Goal: Check status: Check status

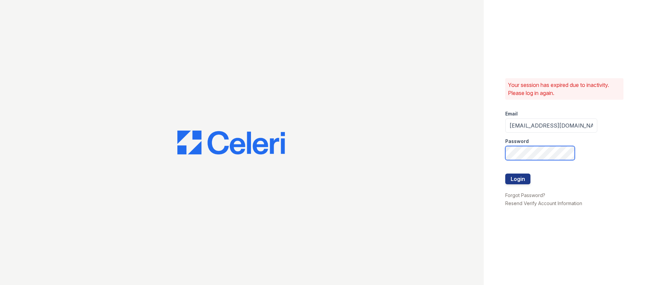
click at [0, 285] on com-1password-button at bounding box center [0, 285] width 0 height 0
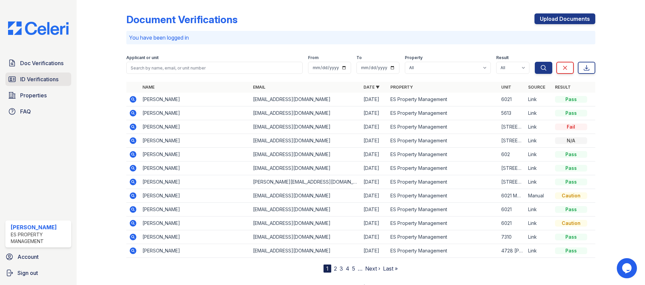
click at [36, 82] on span "ID Verifications" at bounding box center [39, 79] width 38 height 8
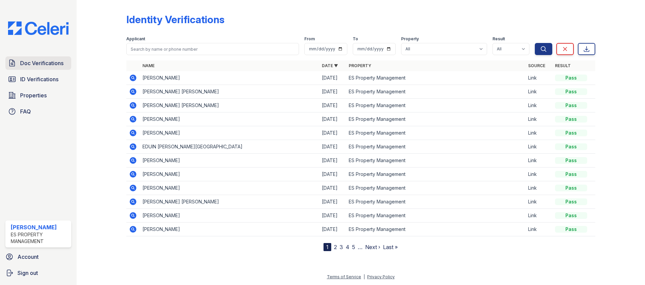
click at [43, 70] on link "Doc Verifications" at bounding box center [38, 62] width 66 height 13
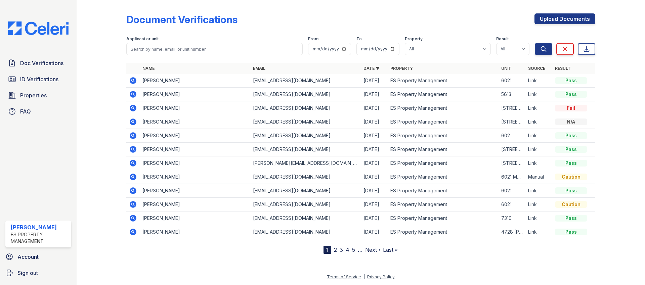
click at [133, 109] on icon at bounding box center [133, 108] width 8 height 8
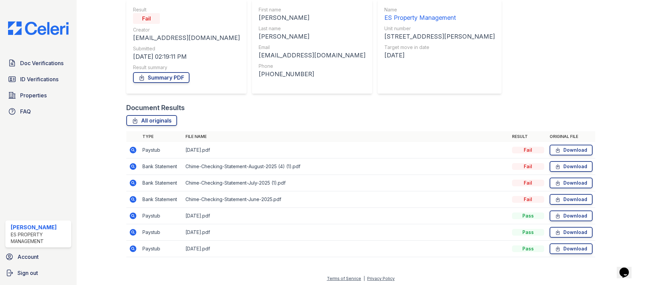
scroll to position [64, 0]
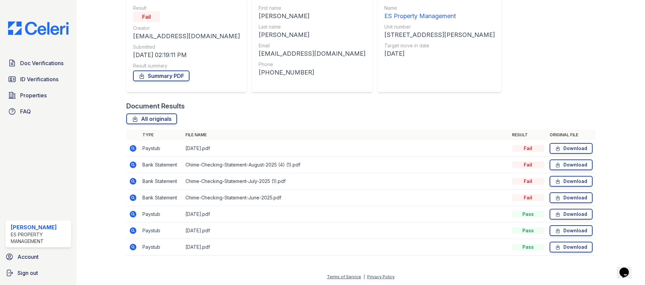
click at [132, 216] on icon at bounding box center [133, 214] width 7 height 7
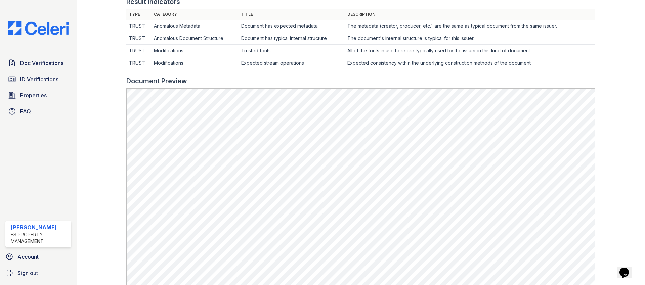
scroll to position [185, 0]
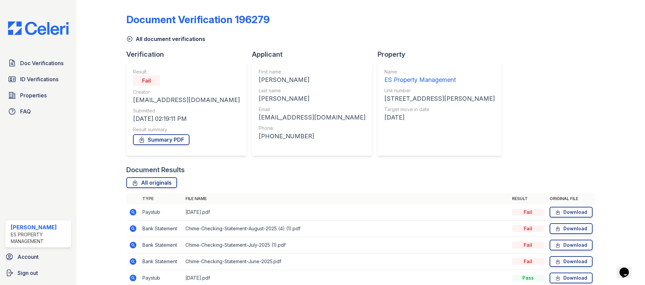
click at [129, 212] on icon at bounding box center [133, 212] width 8 height 8
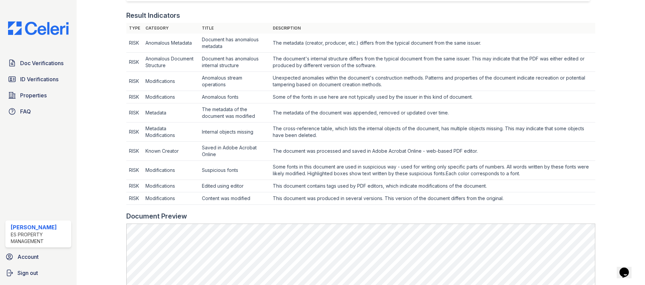
scroll to position [220, 0]
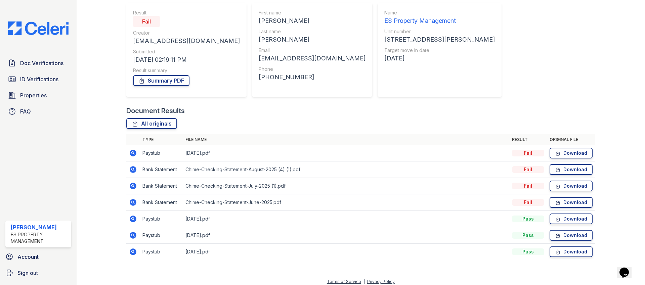
scroll to position [64, 0]
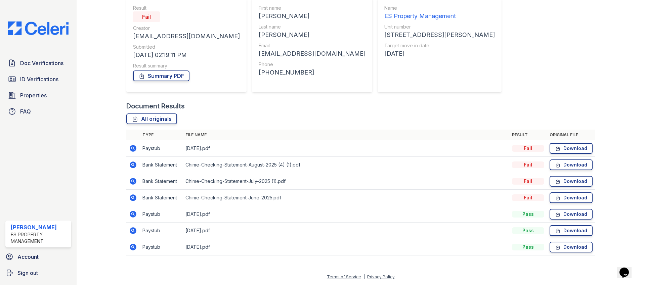
click at [133, 215] on icon at bounding box center [133, 214] width 8 height 8
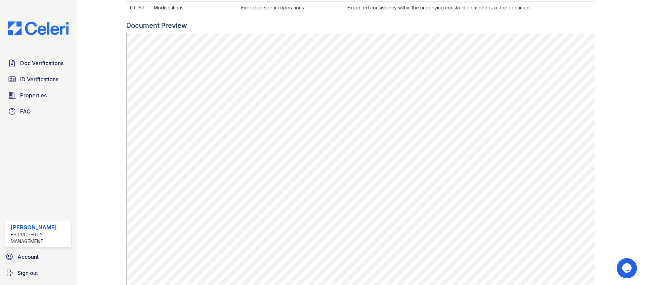
scroll to position [267, 0]
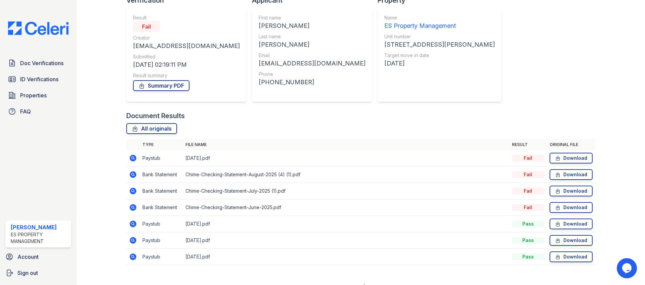
scroll to position [64, 0]
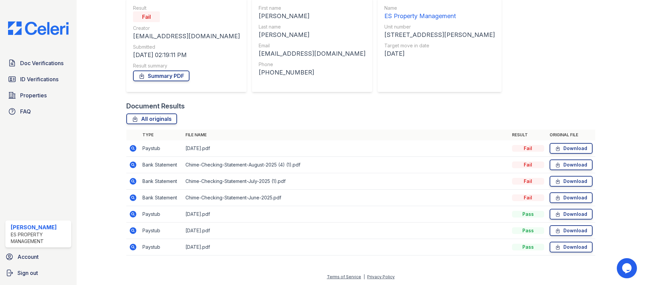
click at [133, 166] on icon at bounding box center [133, 165] width 7 height 7
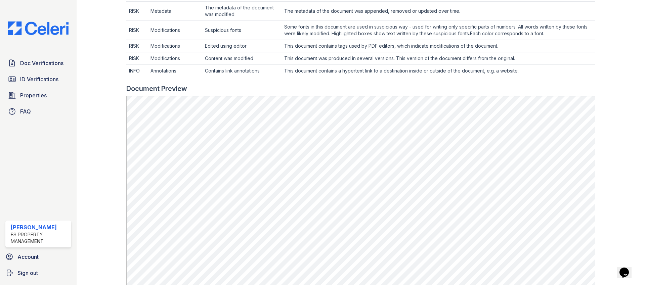
scroll to position [356, 0]
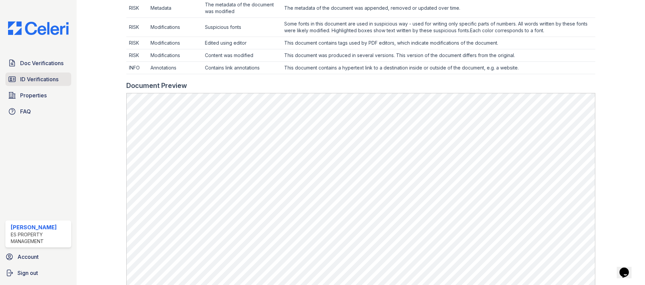
click at [38, 77] on span "ID Verifications" at bounding box center [39, 79] width 38 height 8
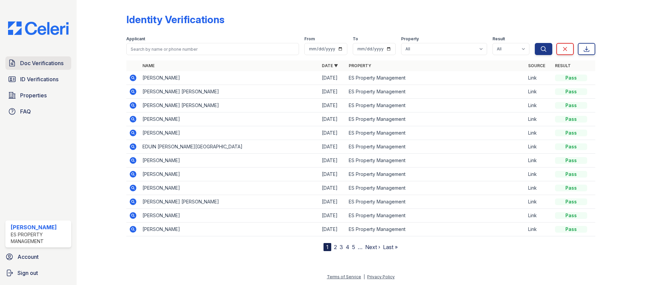
click at [40, 64] on span "Doc Verifications" at bounding box center [41, 63] width 43 height 8
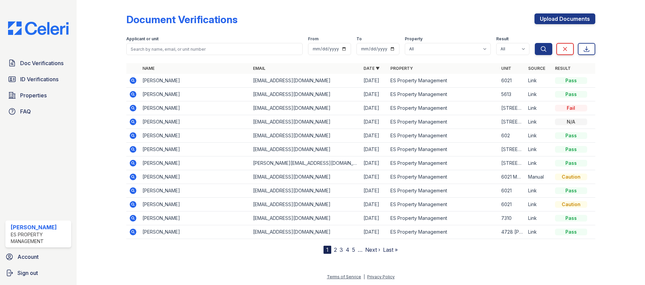
click at [133, 109] on icon at bounding box center [133, 108] width 8 height 8
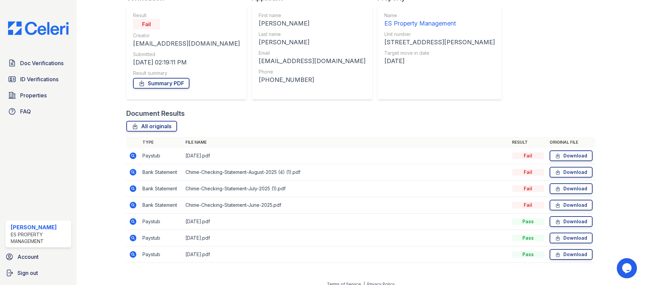
scroll to position [64, 0]
